Goal: Transaction & Acquisition: Purchase product/service

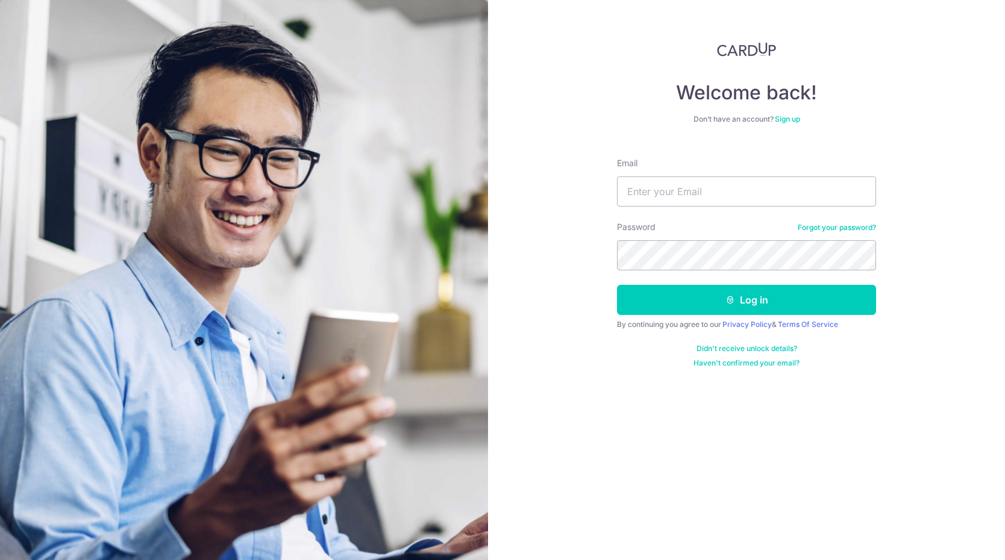
click at [683, 187] on input "Email" at bounding box center [746, 191] width 259 height 30
type input "andyandrewchow@hotmail.com"
click at [617, 285] on button "Log in" at bounding box center [746, 300] width 259 height 30
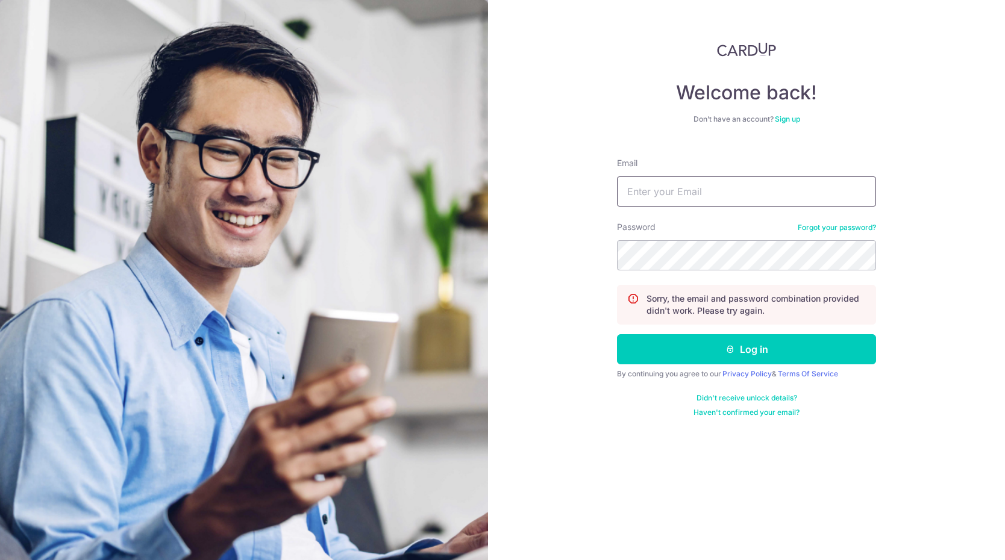
click at [693, 188] on input "Email" at bounding box center [746, 191] width 259 height 30
type input "andyandrewchow@hotmail.com"
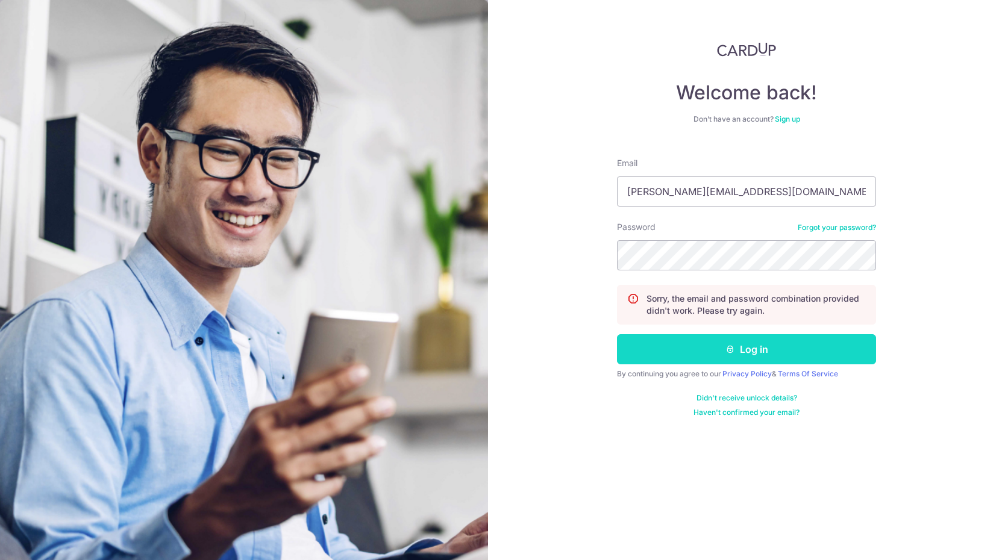
click at [753, 347] on button "Log in" at bounding box center [746, 349] width 259 height 30
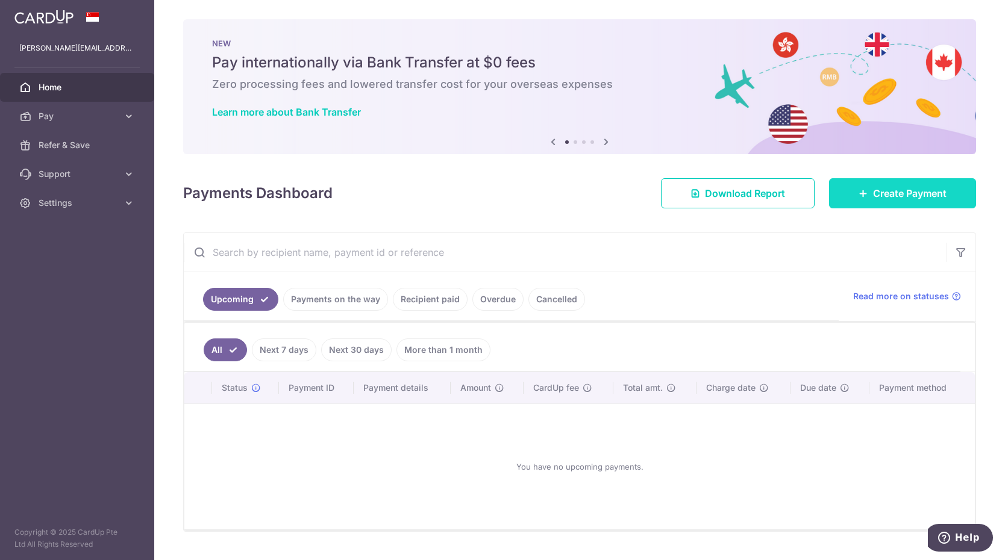
click at [840, 199] on link "Create Payment" at bounding box center [902, 193] width 147 height 30
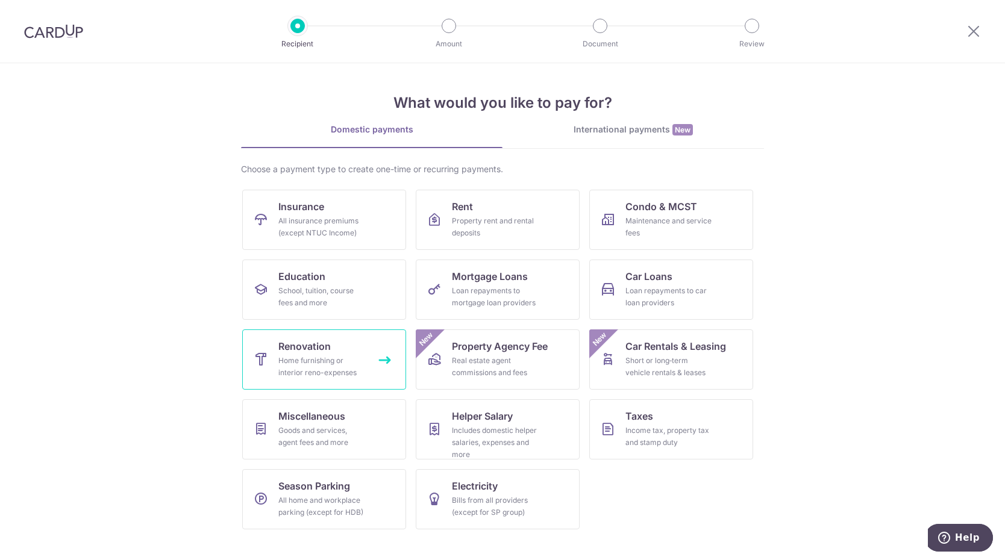
click at [305, 358] on div "Home furnishing or interior reno-expenses" at bounding box center [321, 367] width 87 height 24
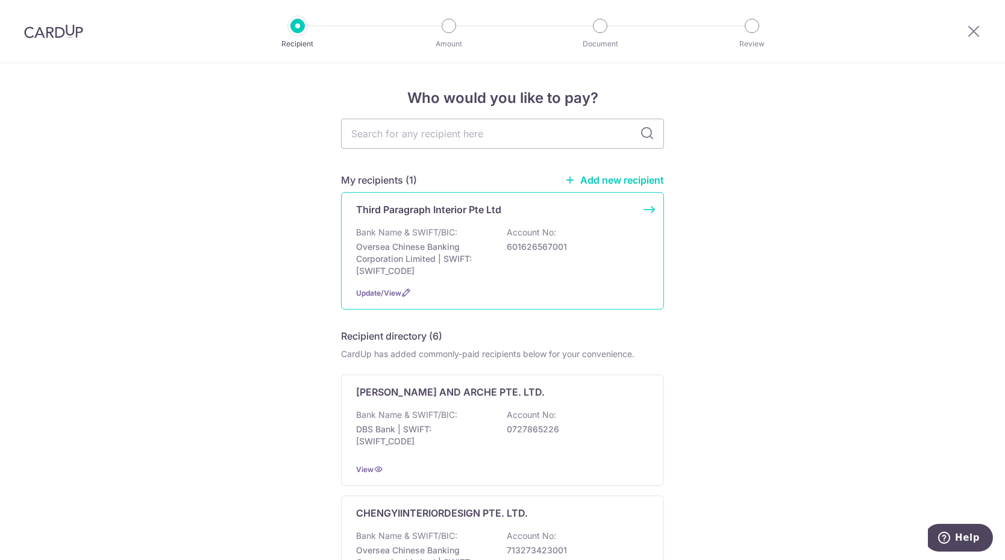
click at [491, 241] on p "Oversea Chinese Banking Corporation Limited | SWIFT: OCBCSGSGXXX" at bounding box center [423, 259] width 135 height 36
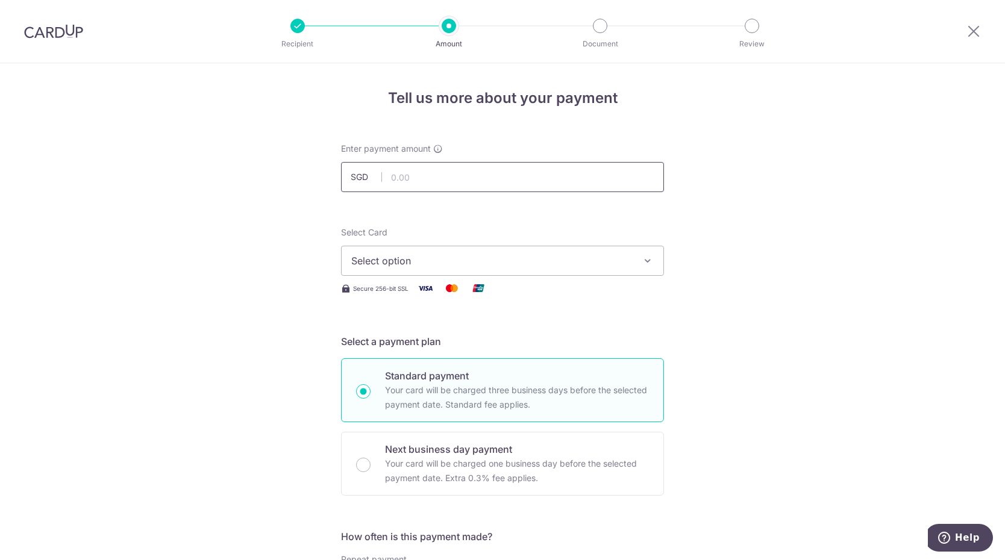
click at [558, 175] on input "text" at bounding box center [502, 177] width 323 height 30
type input "20,000.00"
click at [633, 262] on button "Select option" at bounding box center [502, 261] width 323 height 30
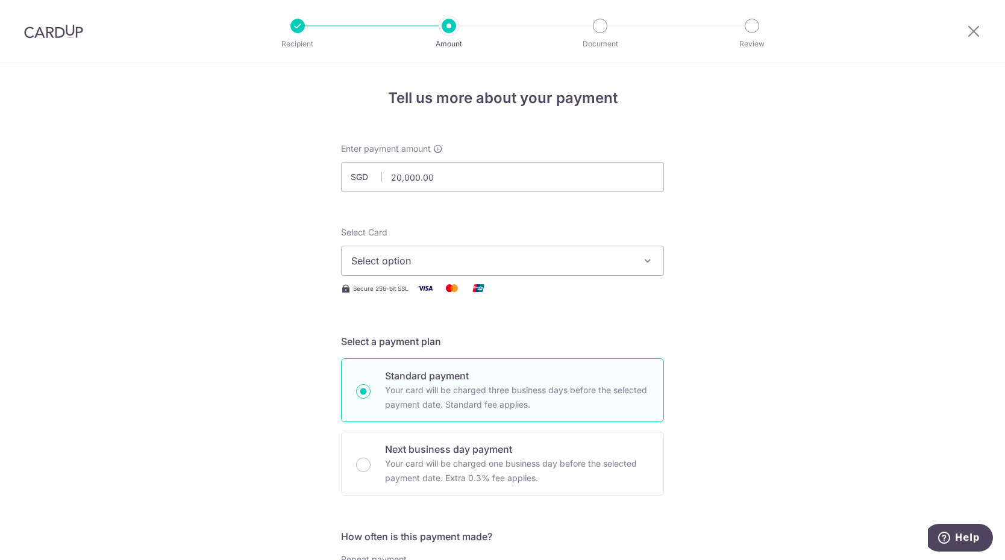
click at [585, 257] on span "Select option" at bounding box center [491, 261] width 281 height 14
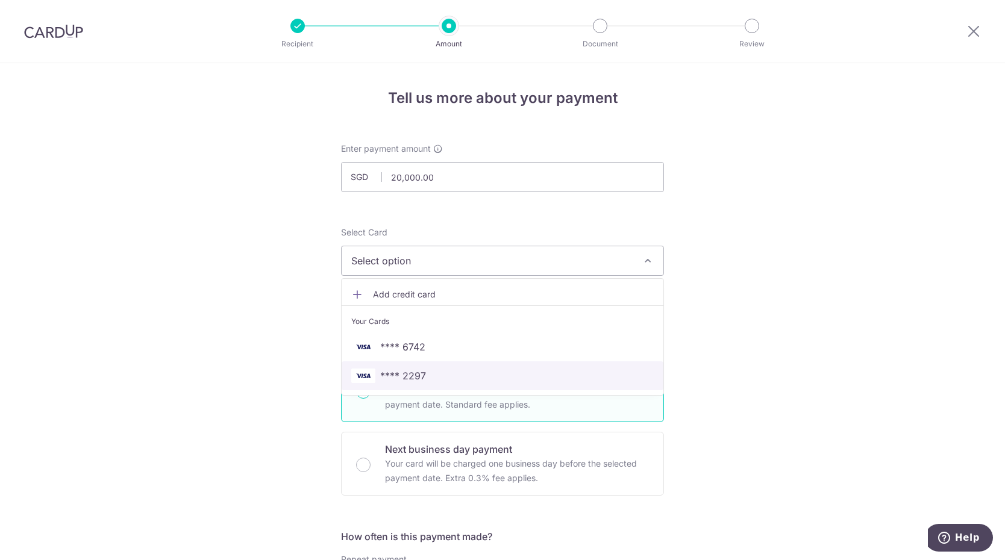
click at [516, 376] on span "**** 2297" at bounding box center [502, 376] width 302 height 14
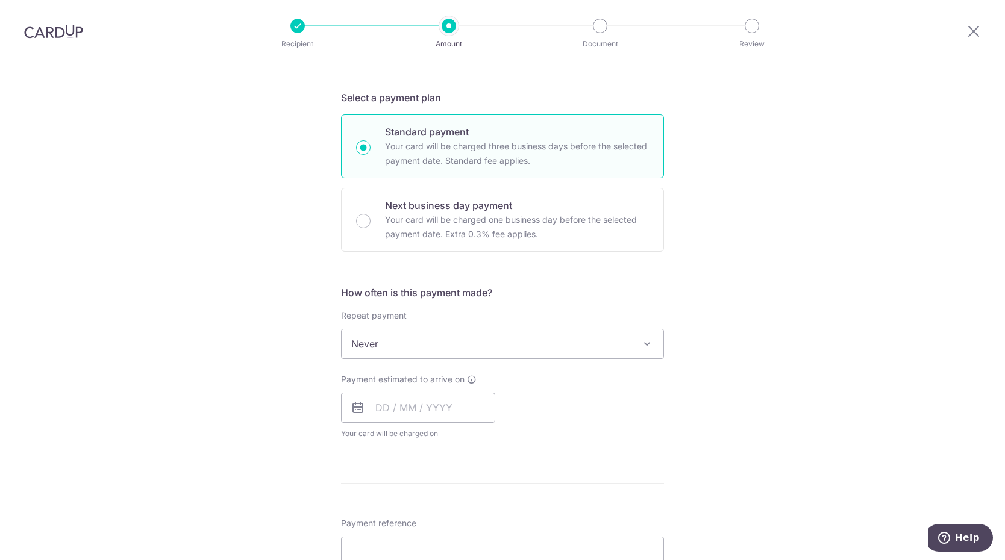
scroll to position [245, 0]
click at [607, 343] on span "Never" at bounding box center [502, 343] width 322 height 29
click at [373, 405] on input "text" at bounding box center [418, 407] width 154 height 30
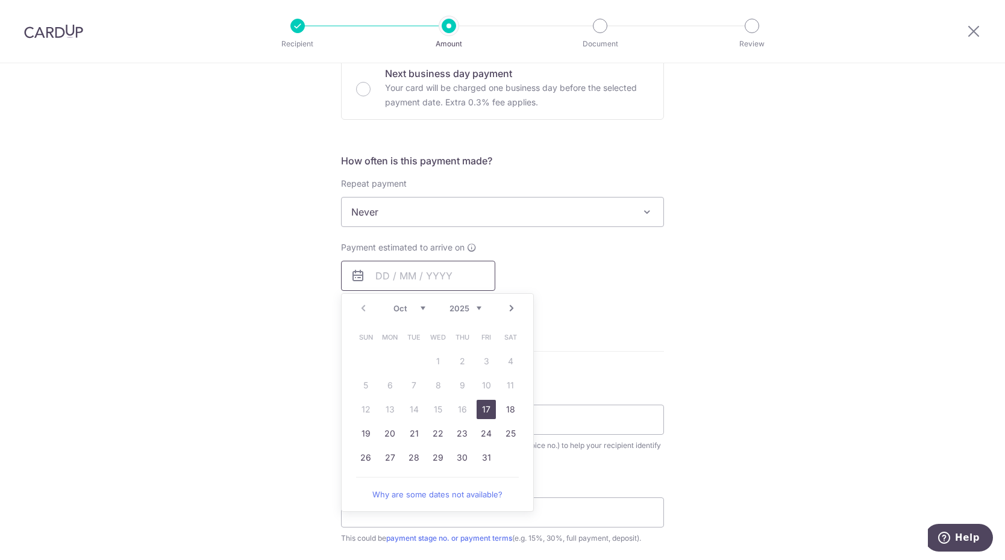
scroll to position [376, 0]
click at [491, 404] on td "17" at bounding box center [486, 409] width 24 height 24
type input "[DATE]"
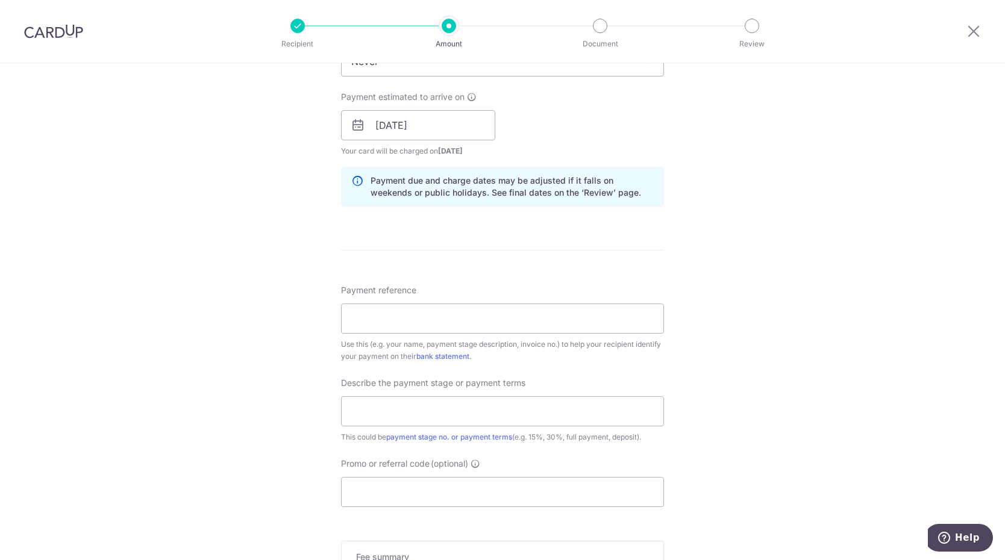
scroll to position [579, 0]
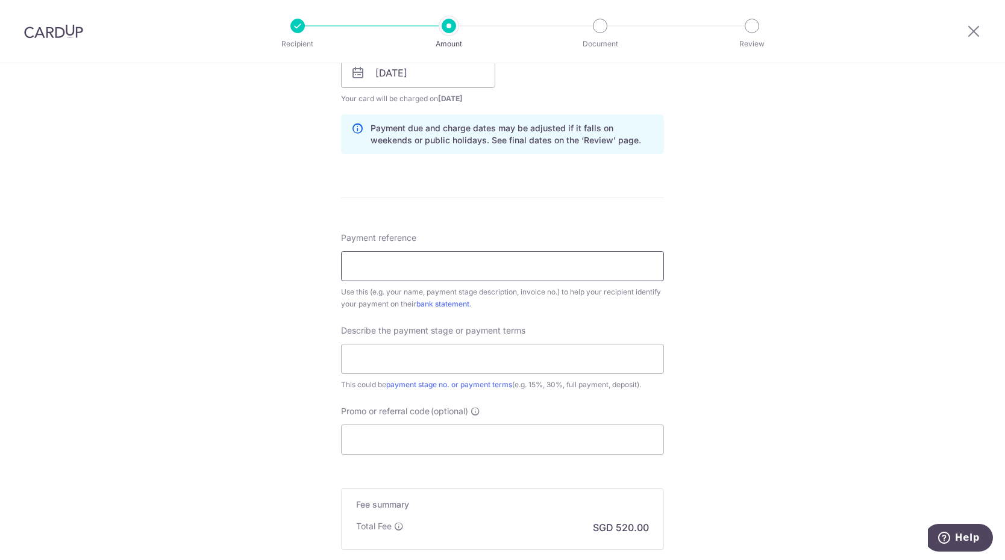
click at [606, 268] on input "Payment reference" at bounding box center [502, 266] width 323 height 30
type input "Third Paragraph"
click at [402, 364] on input "text" at bounding box center [502, 359] width 323 height 30
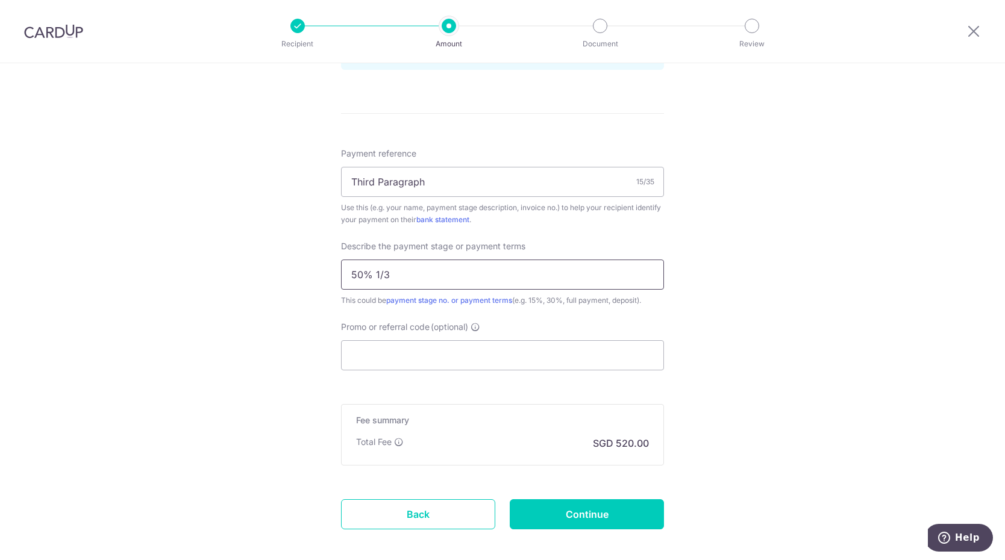
scroll to position [720, 0]
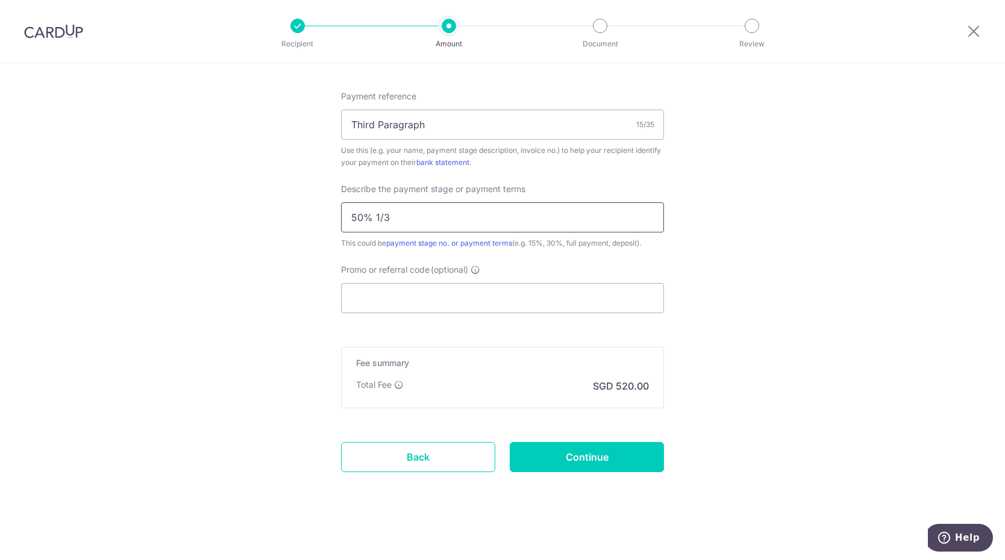
type input "50% 1/3"
click at [466, 287] on input "Promo or referral code (optional)" at bounding box center [502, 298] width 323 height 30
paste input "OCBC155"
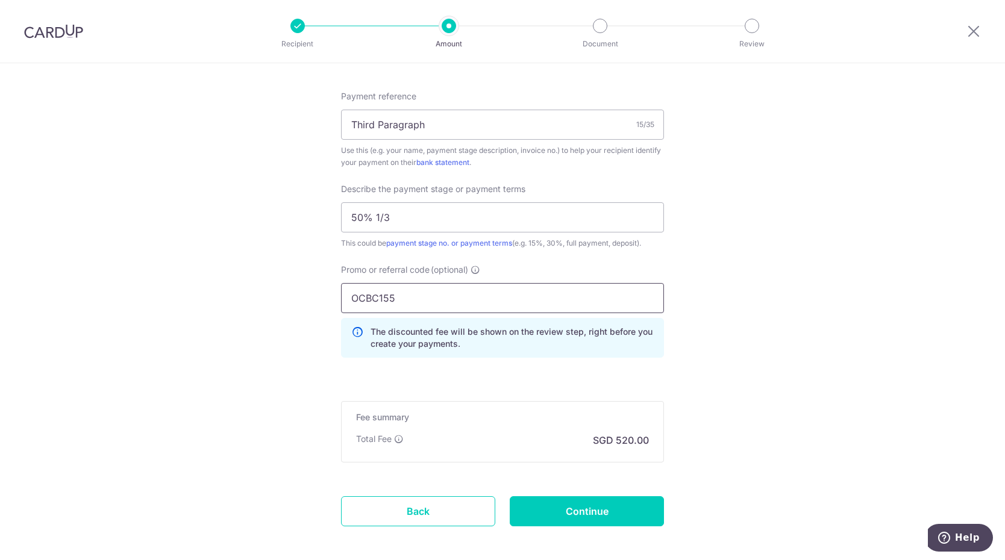
type input "OCBC155"
click at [598, 510] on input "Continue" at bounding box center [587, 511] width 154 height 30
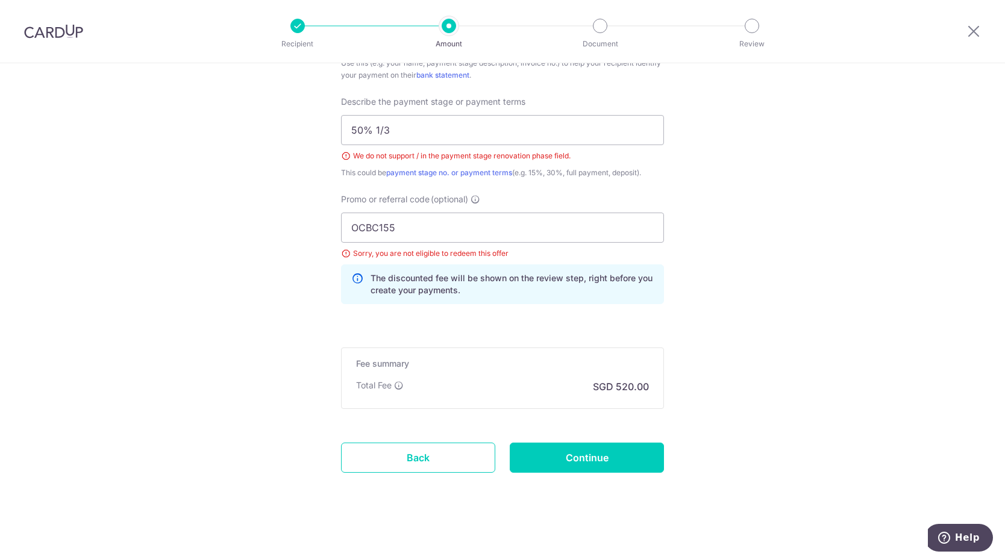
scroll to position [737, 0]
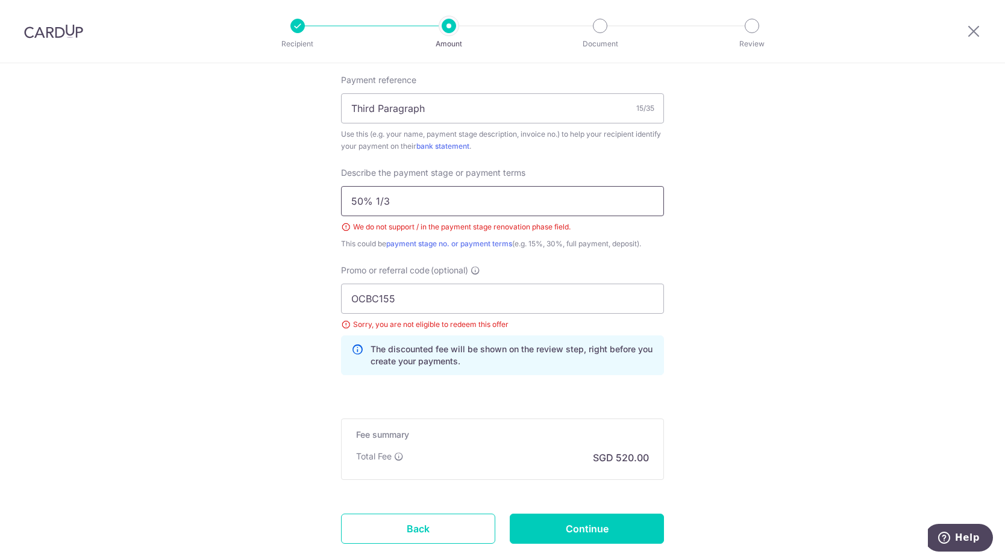
click at [379, 201] on input "50% 1/3" at bounding box center [502, 201] width 323 height 30
type input "50% 1 out of 3"
drag, startPoint x: 419, startPoint y: 290, endPoint x: 119, endPoint y: 280, distance: 300.1
paste input "8"
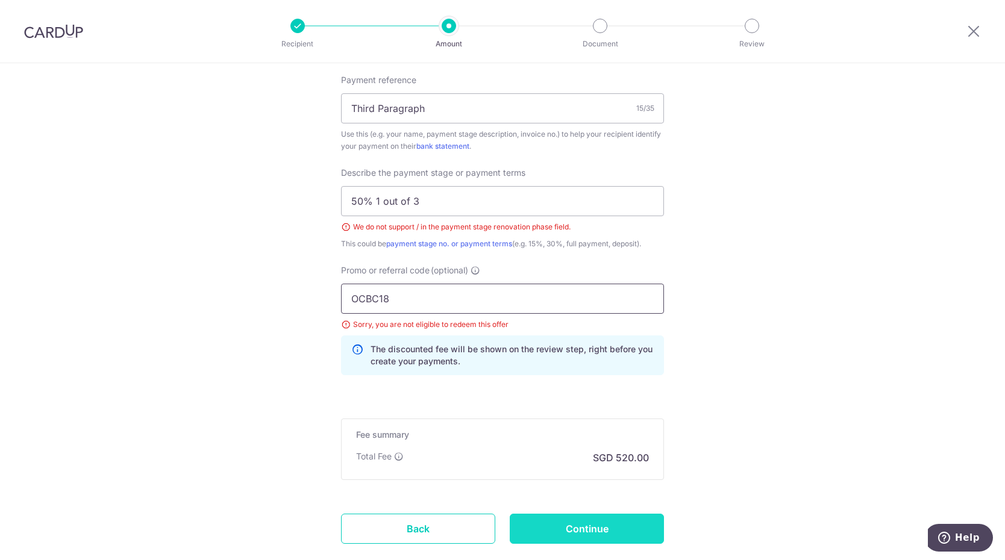
type input "OCBC18"
click at [565, 525] on input "Continue" at bounding box center [587, 529] width 154 height 30
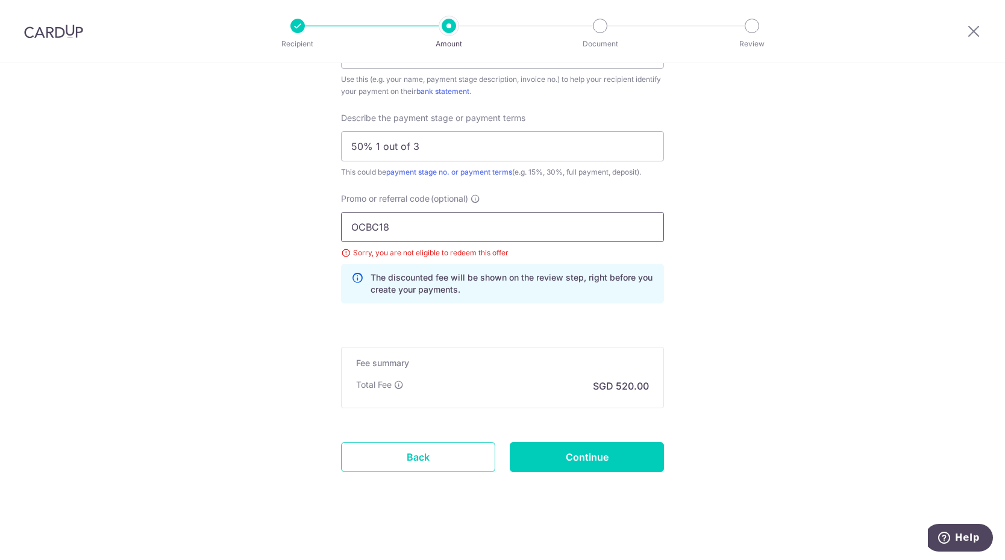
drag, startPoint x: 416, startPoint y: 227, endPoint x: 120, endPoint y: 214, distance: 296.0
drag, startPoint x: 412, startPoint y: 231, endPoint x: 132, endPoint y: 213, distance: 280.6
paste input "95"
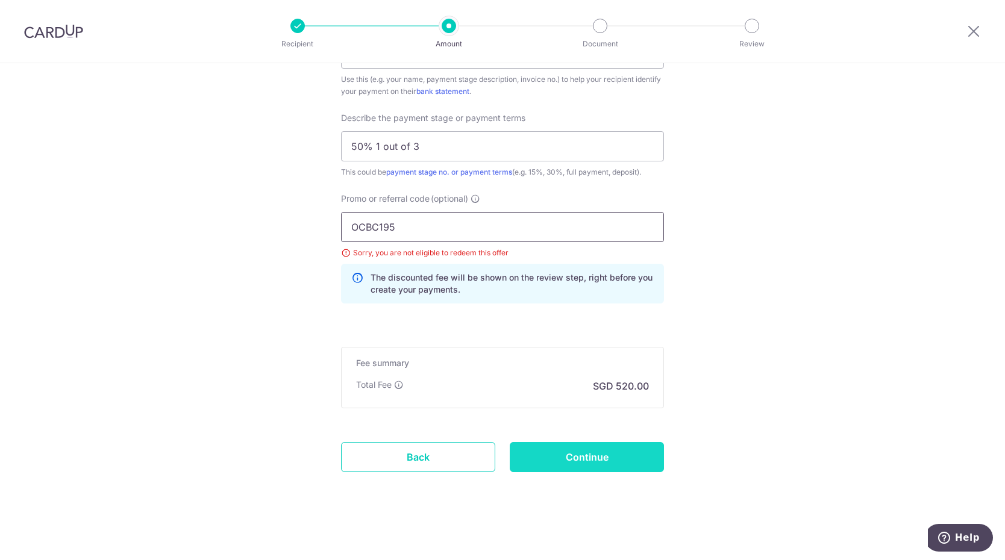
type input "OCBC195"
click at [596, 452] on input "Continue" at bounding box center [587, 457] width 154 height 30
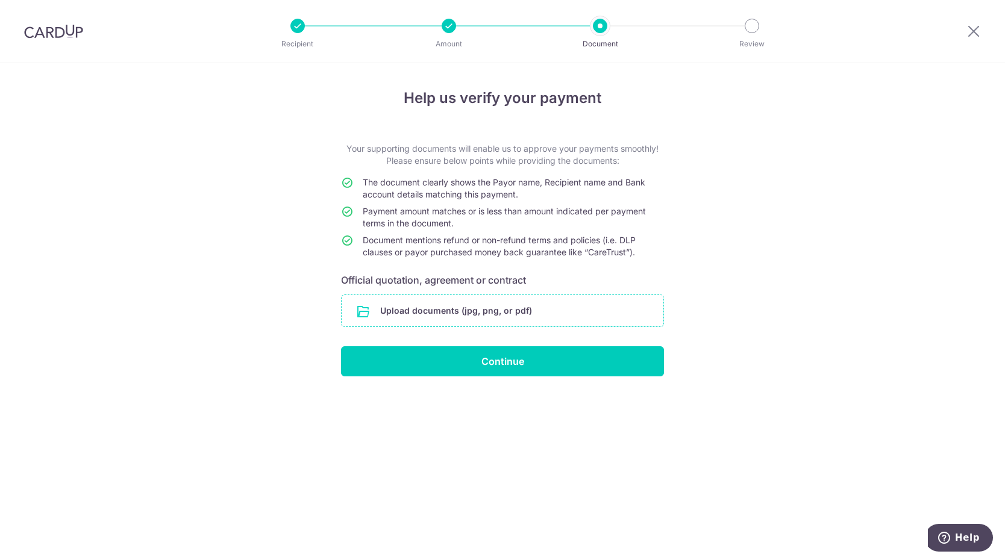
click at [447, 312] on input "file" at bounding box center [502, 310] width 322 height 31
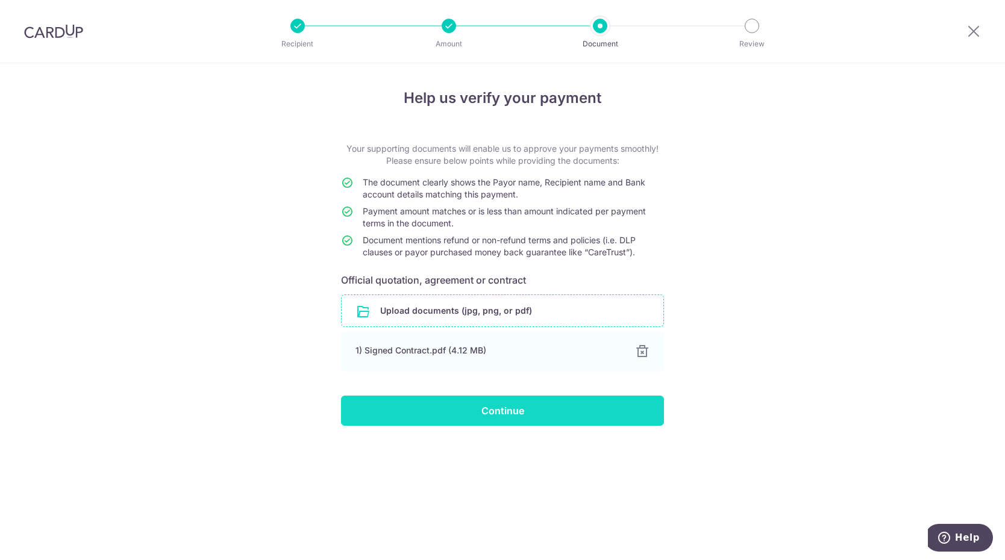
click at [486, 413] on input "Continue" at bounding box center [502, 411] width 323 height 30
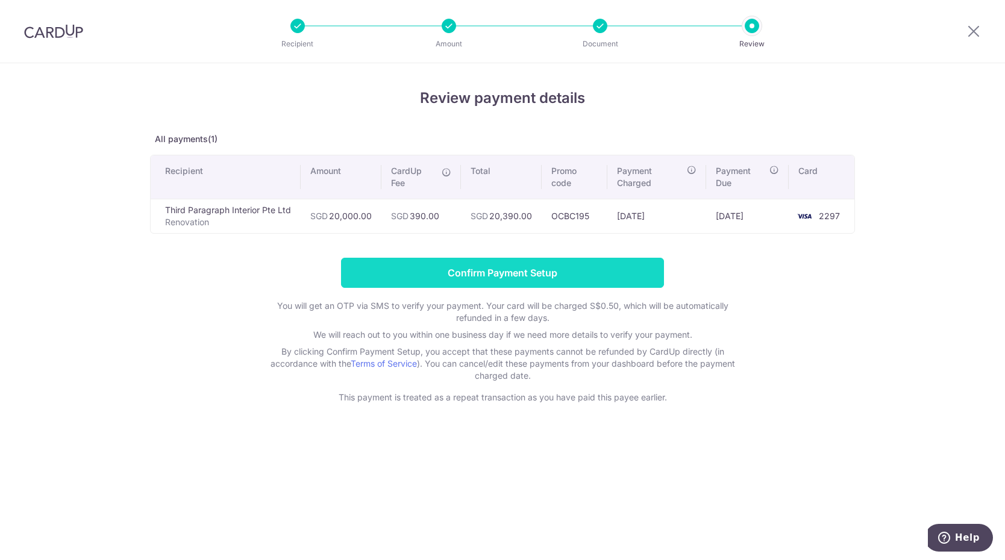
click at [551, 275] on input "Confirm Payment Setup" at bounding box center [502, 273] width 323 height 30
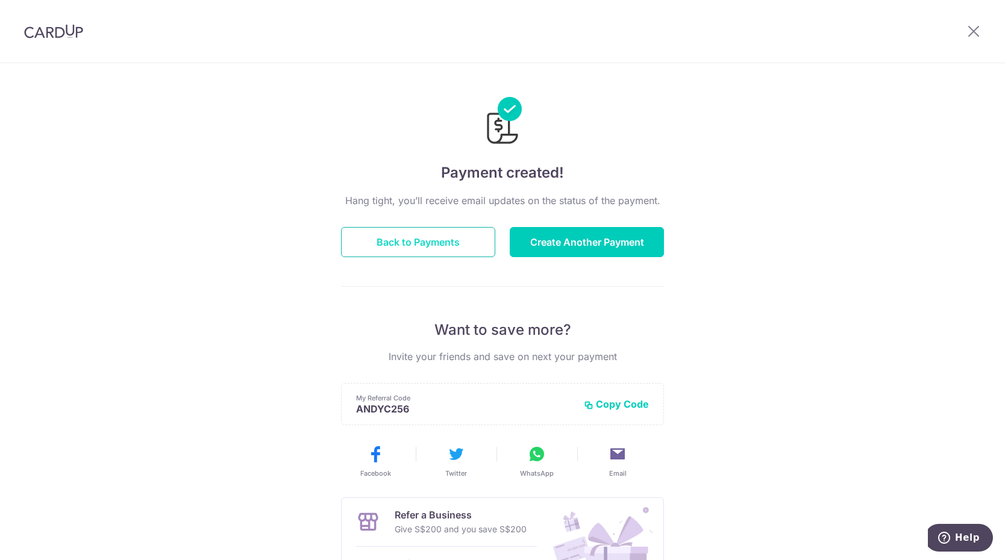
click at [377, 255] on button "Back to Payments" at bounding box center [418, 242] width 154 height 30
